Goal: Transaction & Acquisition: Download file/media

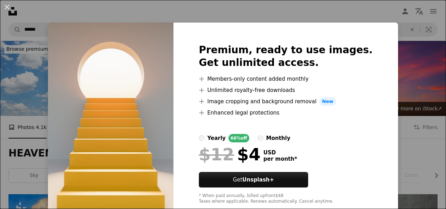
scroll to position [935, 0]
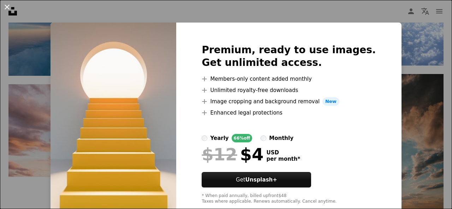
click at [8, 8] on button "An X shape" at bounding box center [7, 7] width 8 height 8
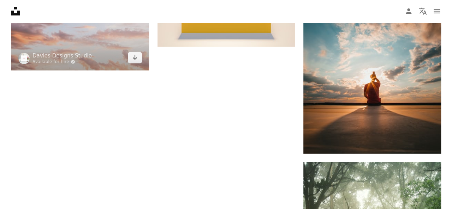
scroll to position [1031, 0]
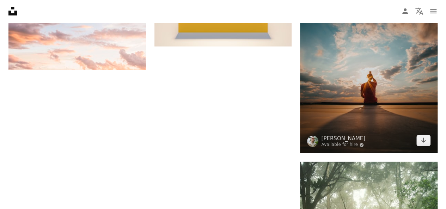
drag, startPoint x: 140, startPoint y: 94, endPoint x: 375, endPoint y: 60, distance: 237.6
click at [375, 60] on img at bounding box center [369, 61] width 138 height 185
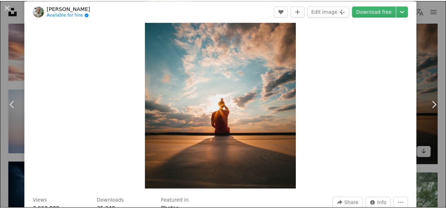
scroll to position [47, 0]
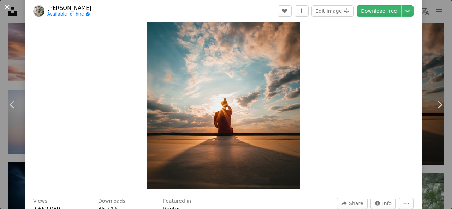
click at [8, 6] on button "An X shape" at bounding box center [7, 7] width 8 height 8
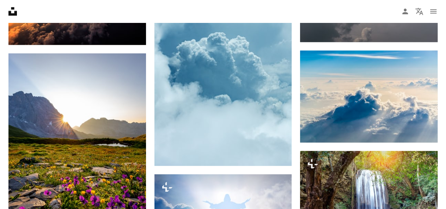
scroll to position [544, 0]
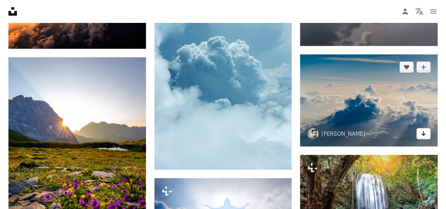
click at [426, 136] on link "Arrow pointing down" at bounding box center [424, 133] width 14 height 11
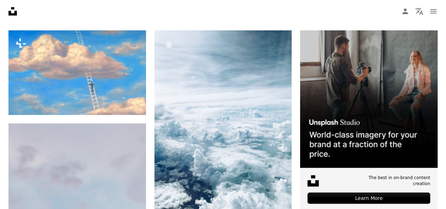
scroll to position [164, 0]
